Goal: Communication & Community: Ask a question

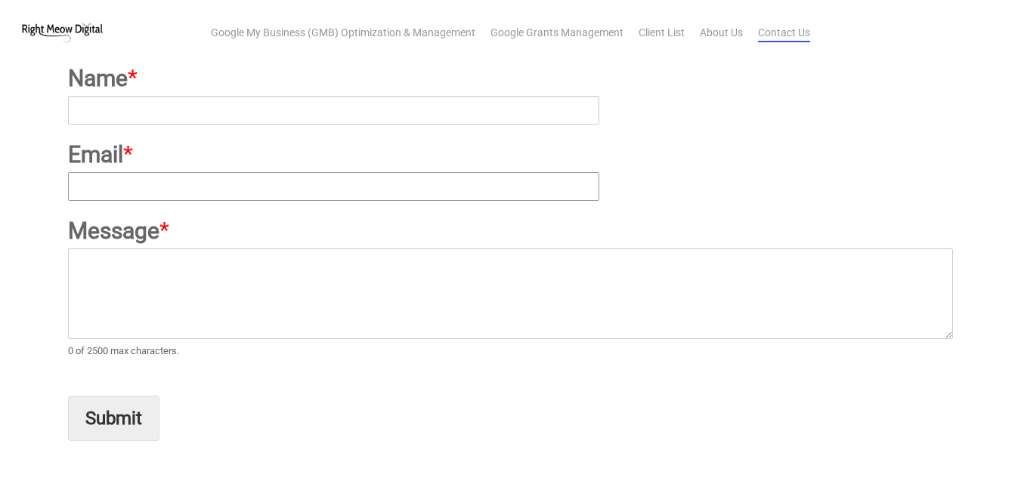
scroll to position [227, 0]
click at [191, 172] on input "Email *" at bounding box center [333, 186] width 530 height 29
type input "alishacrawford@stormwavesmarketings.com"
type input "Alisha Crawford"
paste textarea "Stand Out with Scroll-Stopping Animated Videos Hi, In a noisy world, animated v…"
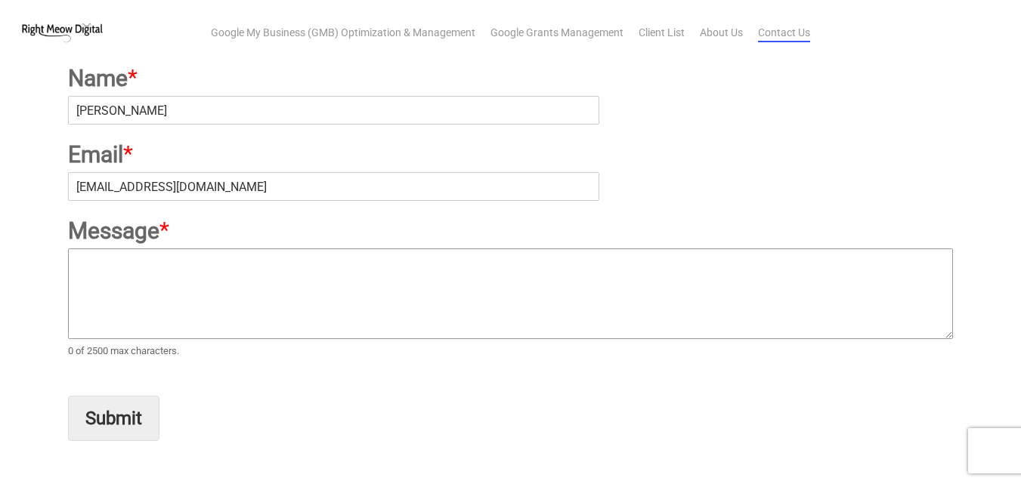
type textarea "Stand Out with Scroll-Stopping Animated Videos Hi, In a noisy world, animated v…"
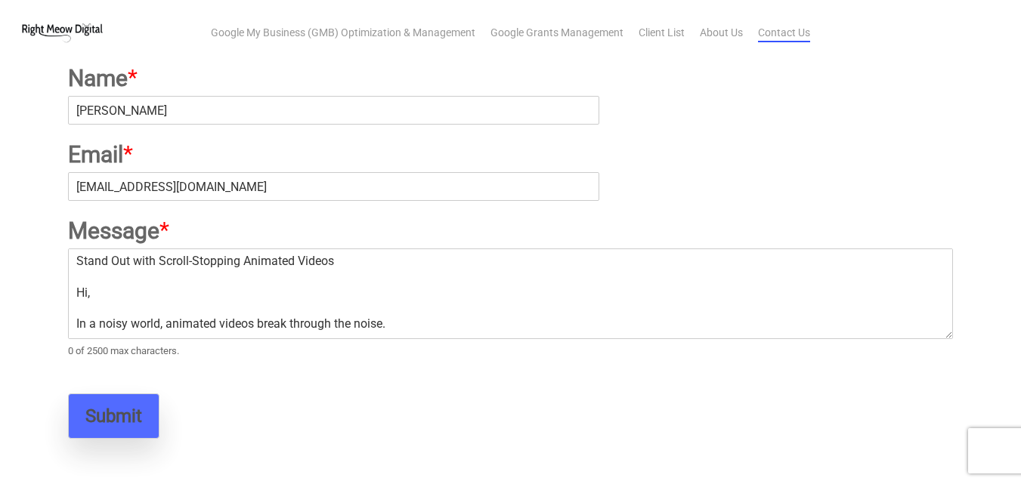
click at [100, 431] on button "Submit" at bounding box center [113, 416] width 91 height 45
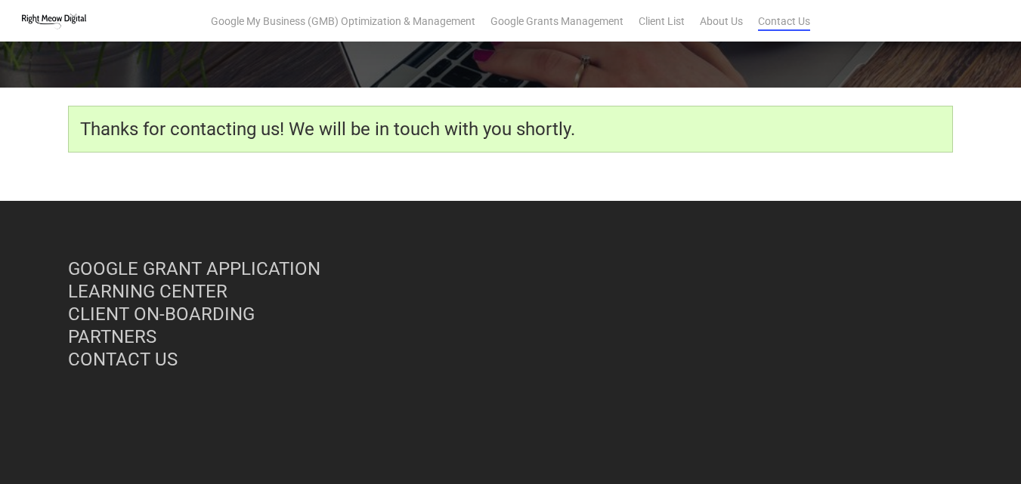
scroll to position [207, 0]
